Goal: Use online tool/utility: Utilize a website feature to perform a specific function

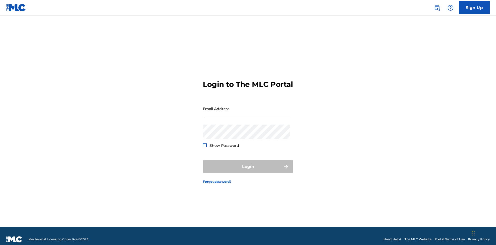
scroll to position [7, 0]
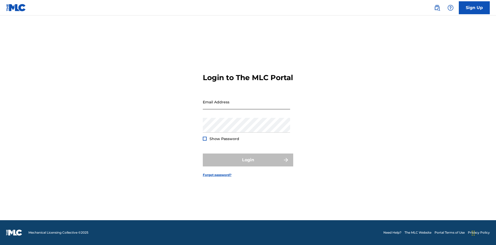
click at [246, 106] on input "Email Address" at bounding box center [246, 101] width 87 height 15
type input "Duke.McTesterson@gmail.com"
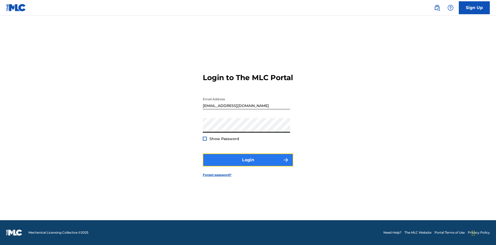
click at [248, 164] on button "Login" at bounding box center [248, 159] width 90 height 13
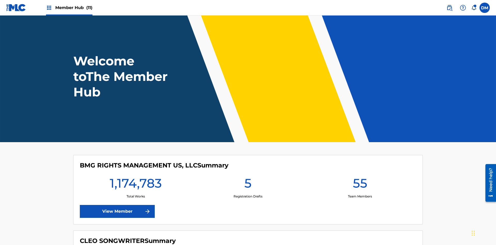
click at [74, 7] on span "Member Hub (11)" at bounding box center [73, 8] width 37 height 6
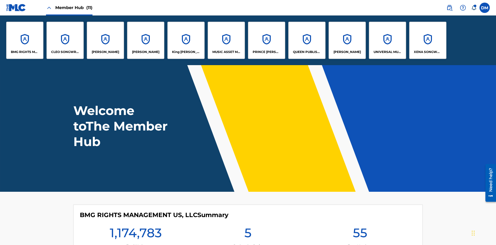
scroll to position [19, 0]
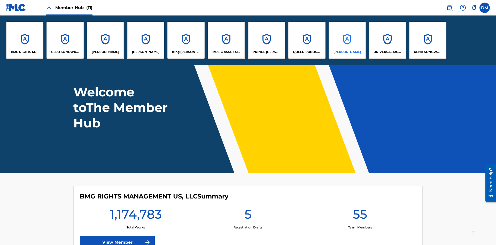
click at [347, 52] on p "RONALD MCTESTERSON" at bounding box center [346, 52] width 27 height 5
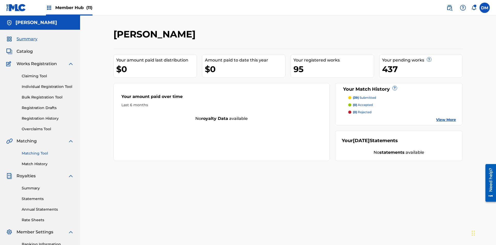
click at [48, 151] on link "Matching Tool" at bounding box center [48, 153] width 52 height 5
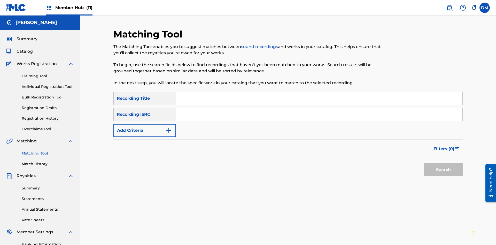
click at [145, 124] on button "Add Criteria" at bounding box center [144, 130] width 62 height 13
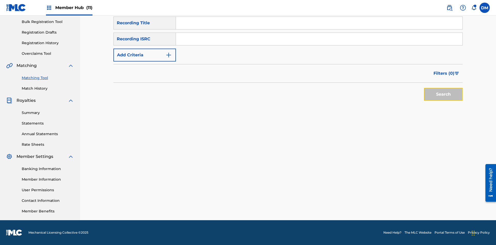
click at [443, 101] on button "Search" at bounding box center [443, 94] width 39 height 13
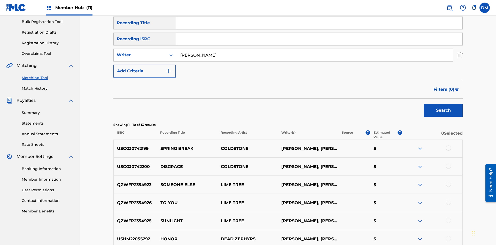
click at [448, 145] on div at bounding box center [448, 147] width 5 height 5
click at [448, 163] on div at bounding box center [448, 165] width 5 height 5
click at [363, 203] on button "Match 2 Groups" at bounding box center [362, 202] width 57 height 13
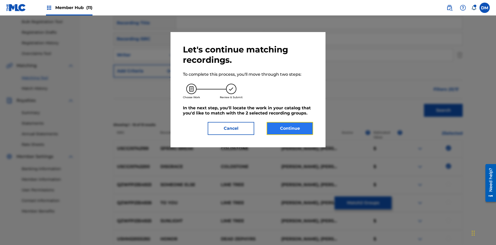
click at [290, 128] on button "Continue" at bounding box center [289, 128] width 46 height 13
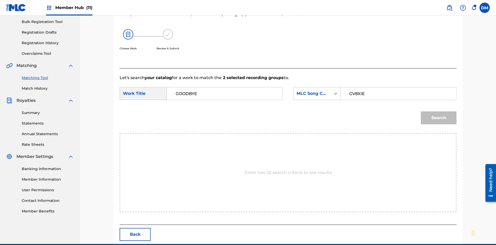
type input "GV8XIE"
click at [438, 111] on button "Search" at bounding box center [439, 117] width 36 height 13
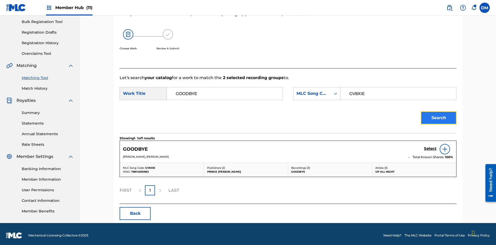
scroll to position [78, 0]
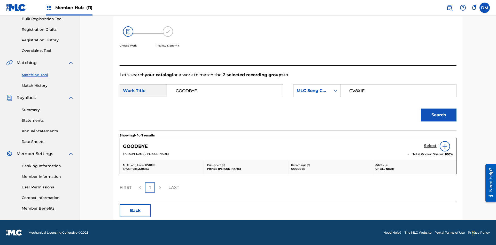
click at [430, 146] on h5 "Select" at bounding box center [430, 145] width 13 height 5
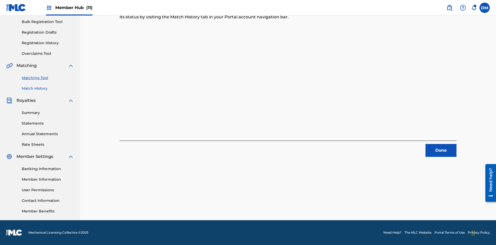
click at [48, 88] on link "Match History" at bounding box center [48, 88] width 52 height 5
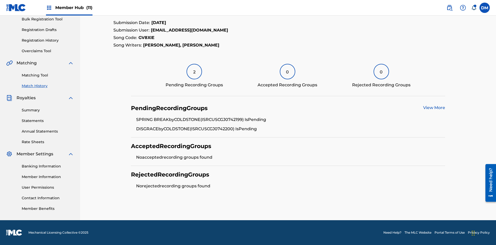
click at [434, 108] on link "View More" at bounding box center [434, 107] width 22 height 5
